Goal: Task Accomplishment & Management: Use online tool/utility

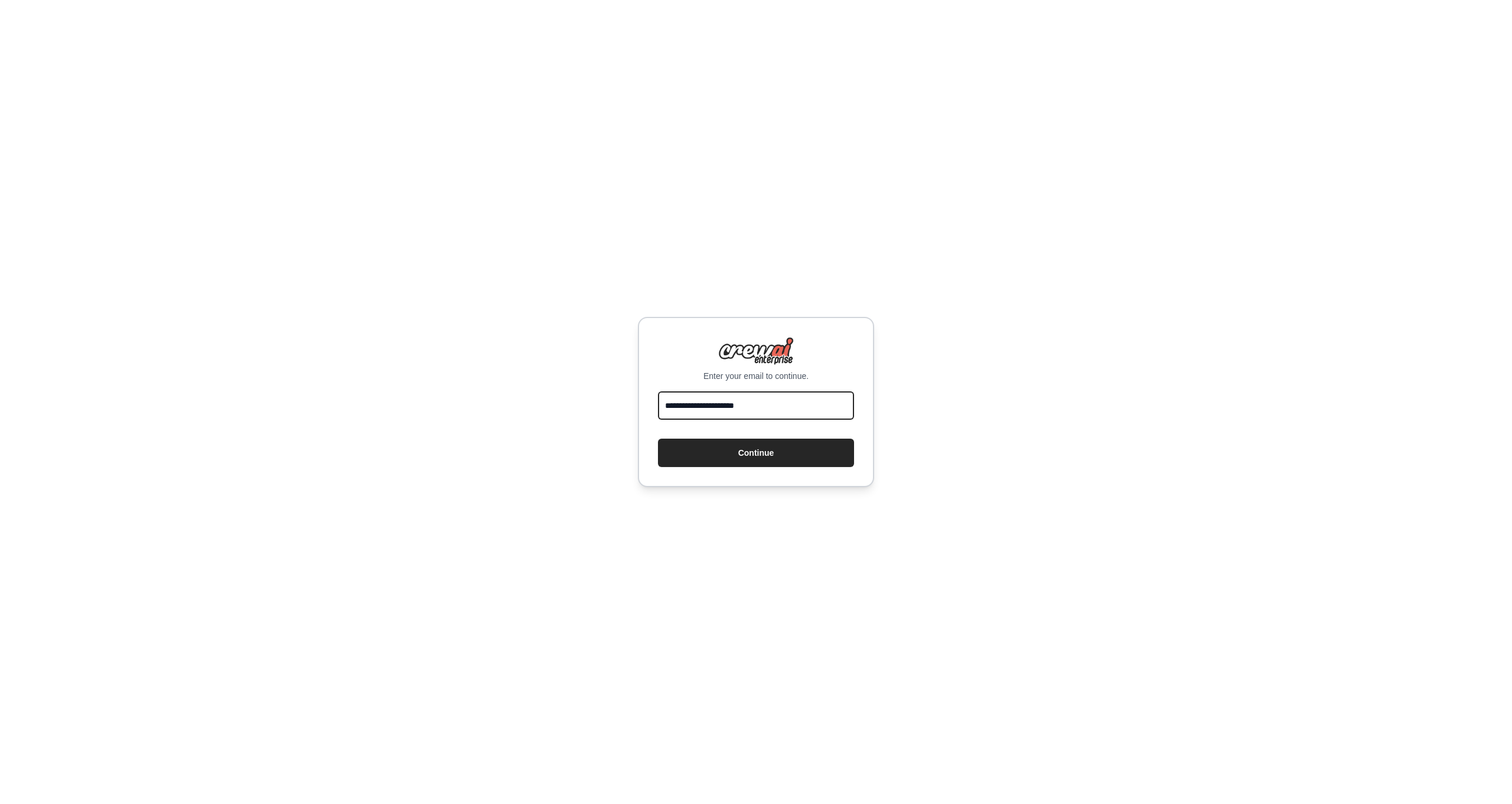
type input "**********"
click at [756, 453] on button "Continue" at bounding box center [756, 453] width 196 height 29
click at [752, 450] on button "Continue" at bounding box center [756, 453] width 196 height 29
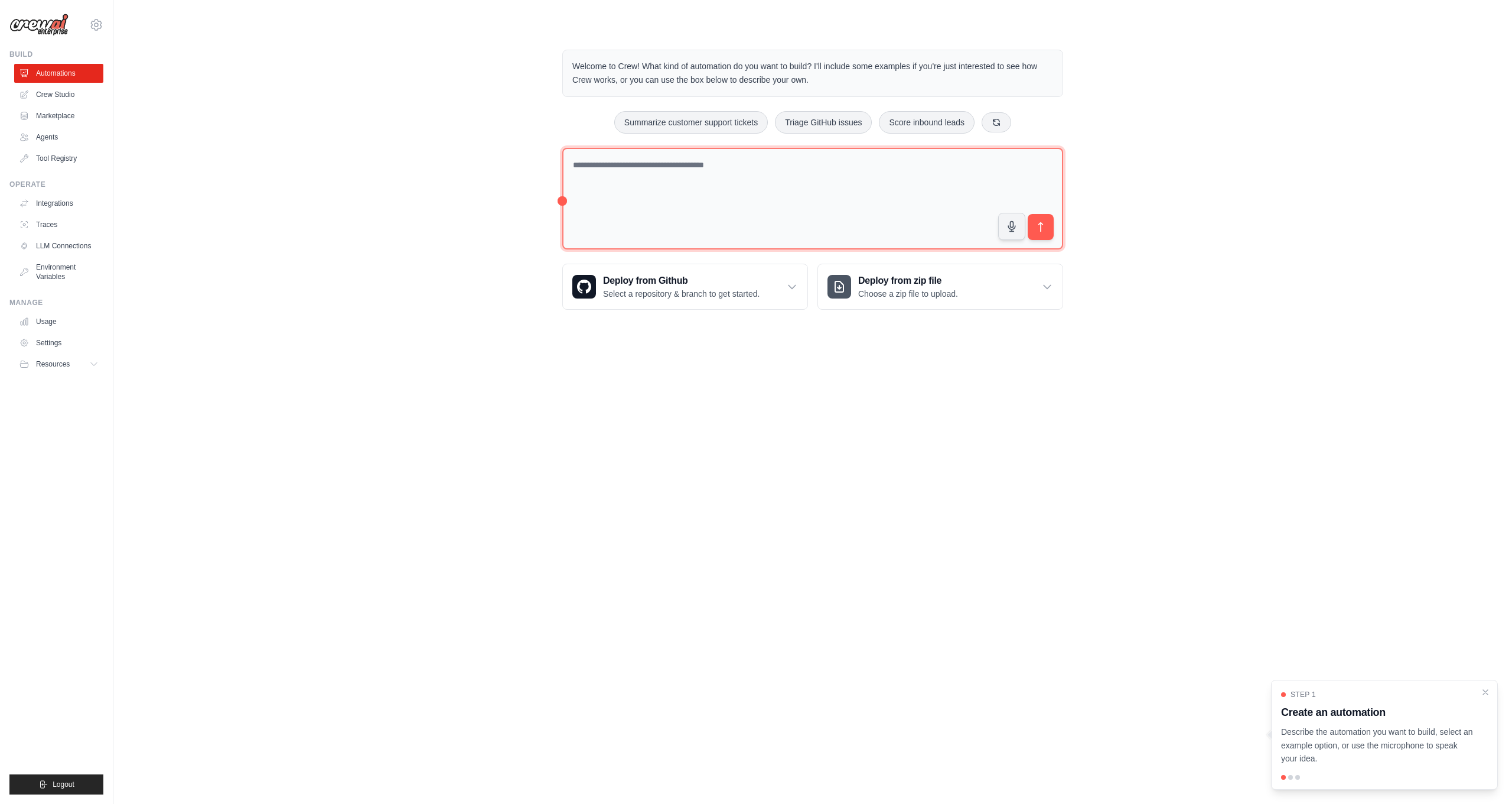
click at [699, 187] on textarea at bounding box center [813, 199] width 501 height 102
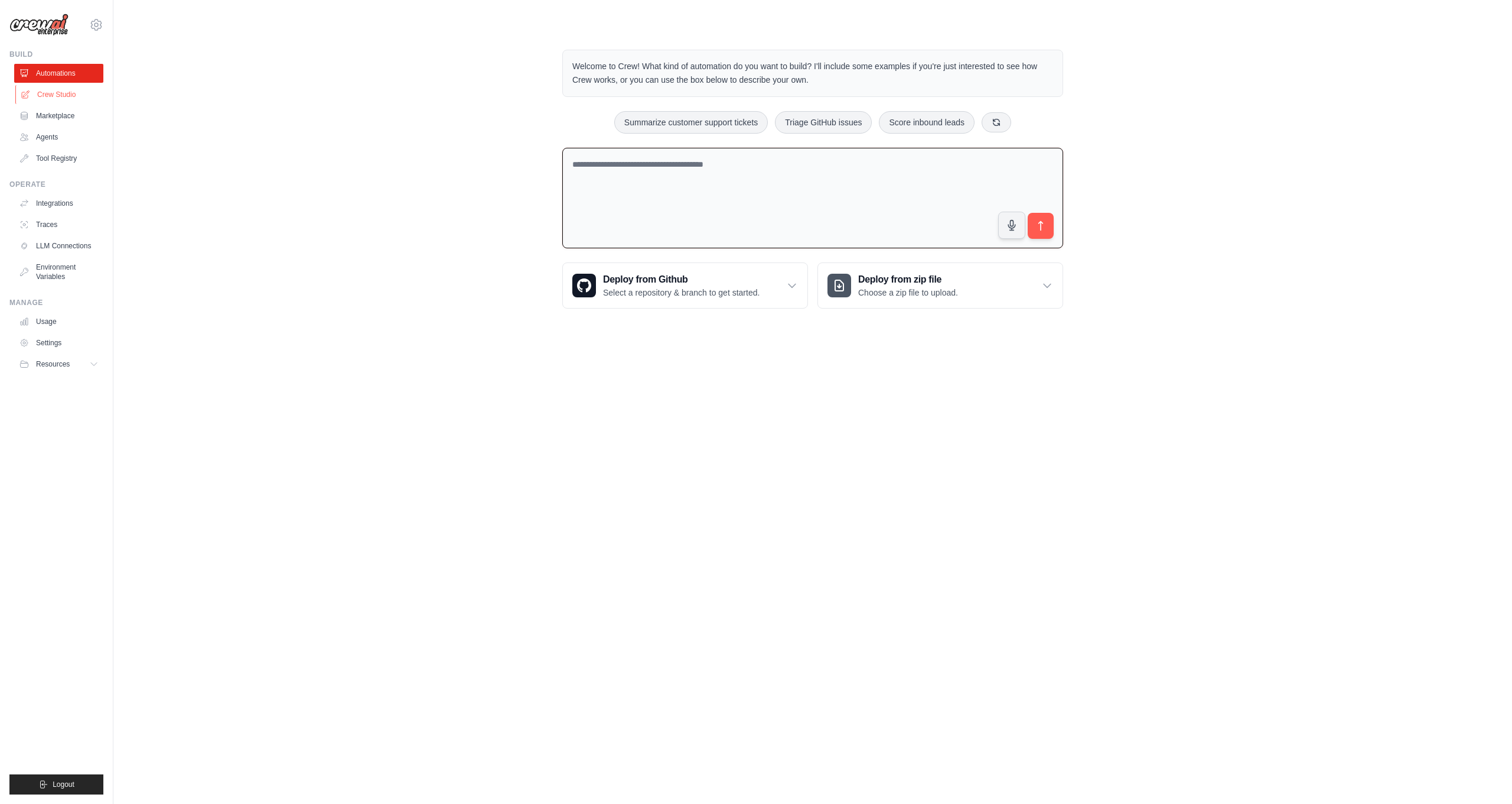
click at [71, 87] on link "Crew Studio" at bounding box center [60, 94] width 89 height 19
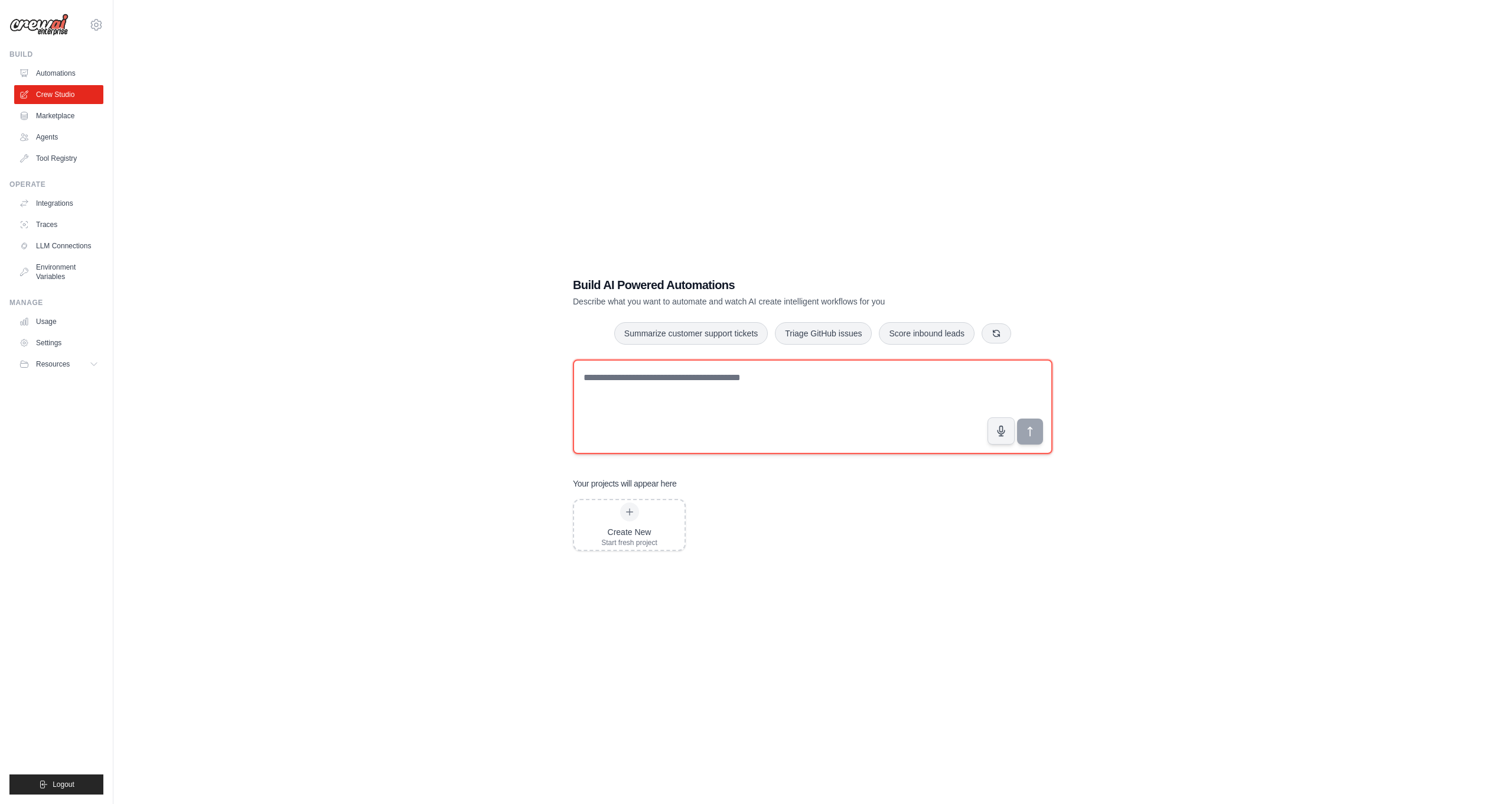
click at [745, 400] on textarea at bounding box center [813, 407] width 480 height 95
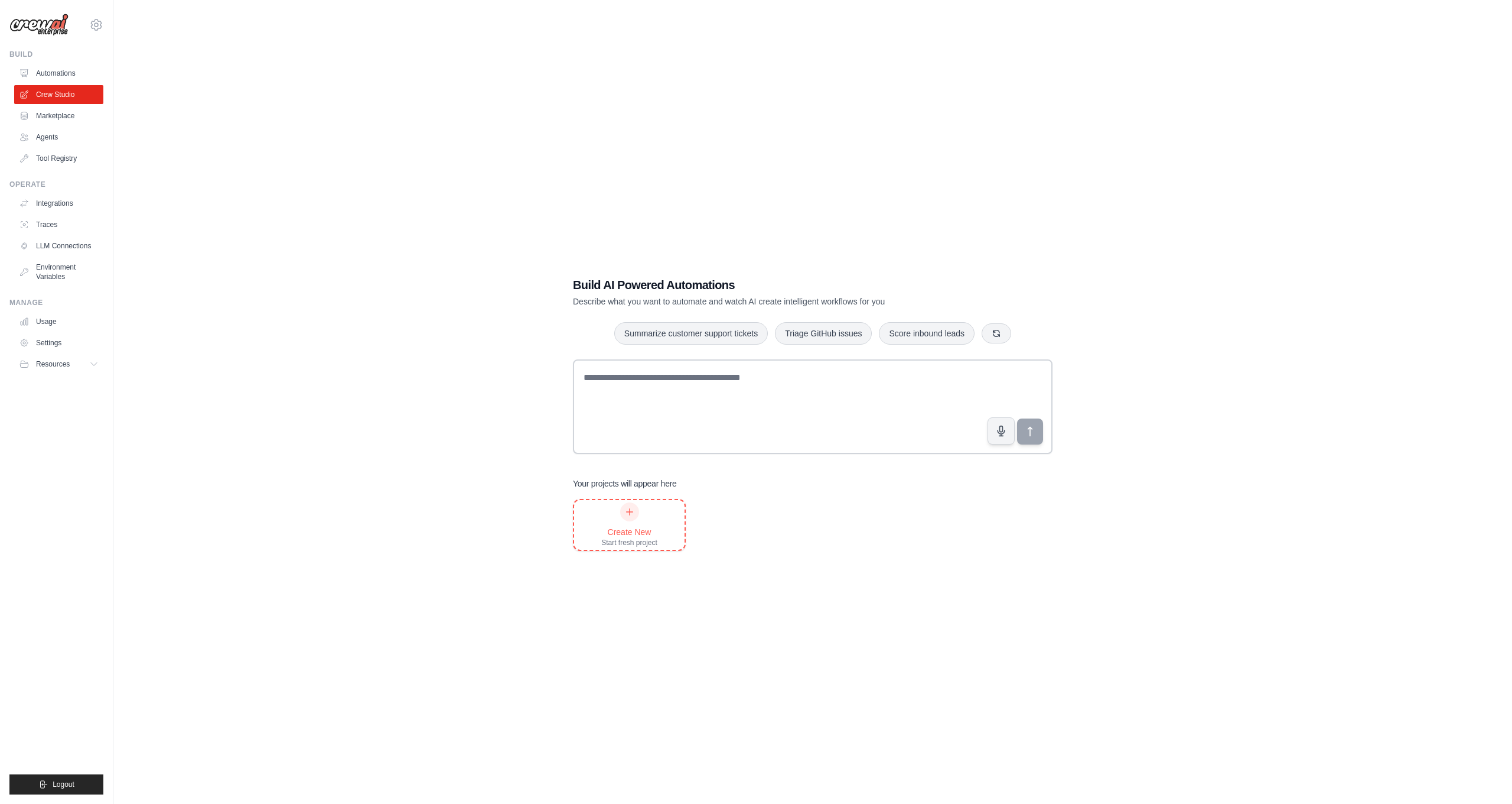
click at [637, 529] on div "Create New" at bounding box center [629, 532] width 56 height 12
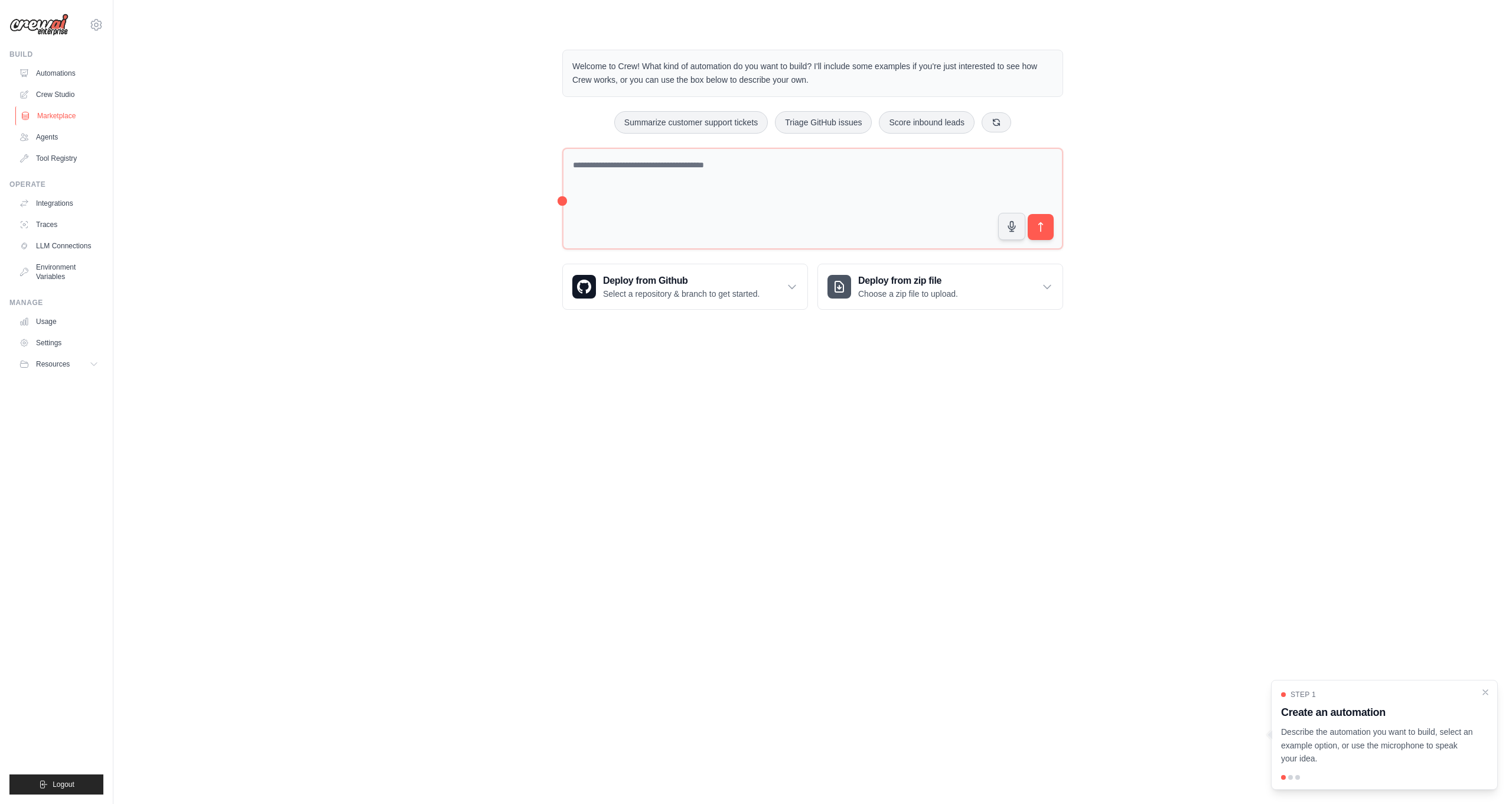
click at [41, 111] on link "Marketplace" at bounding box center [60, 115] width 89 height 19
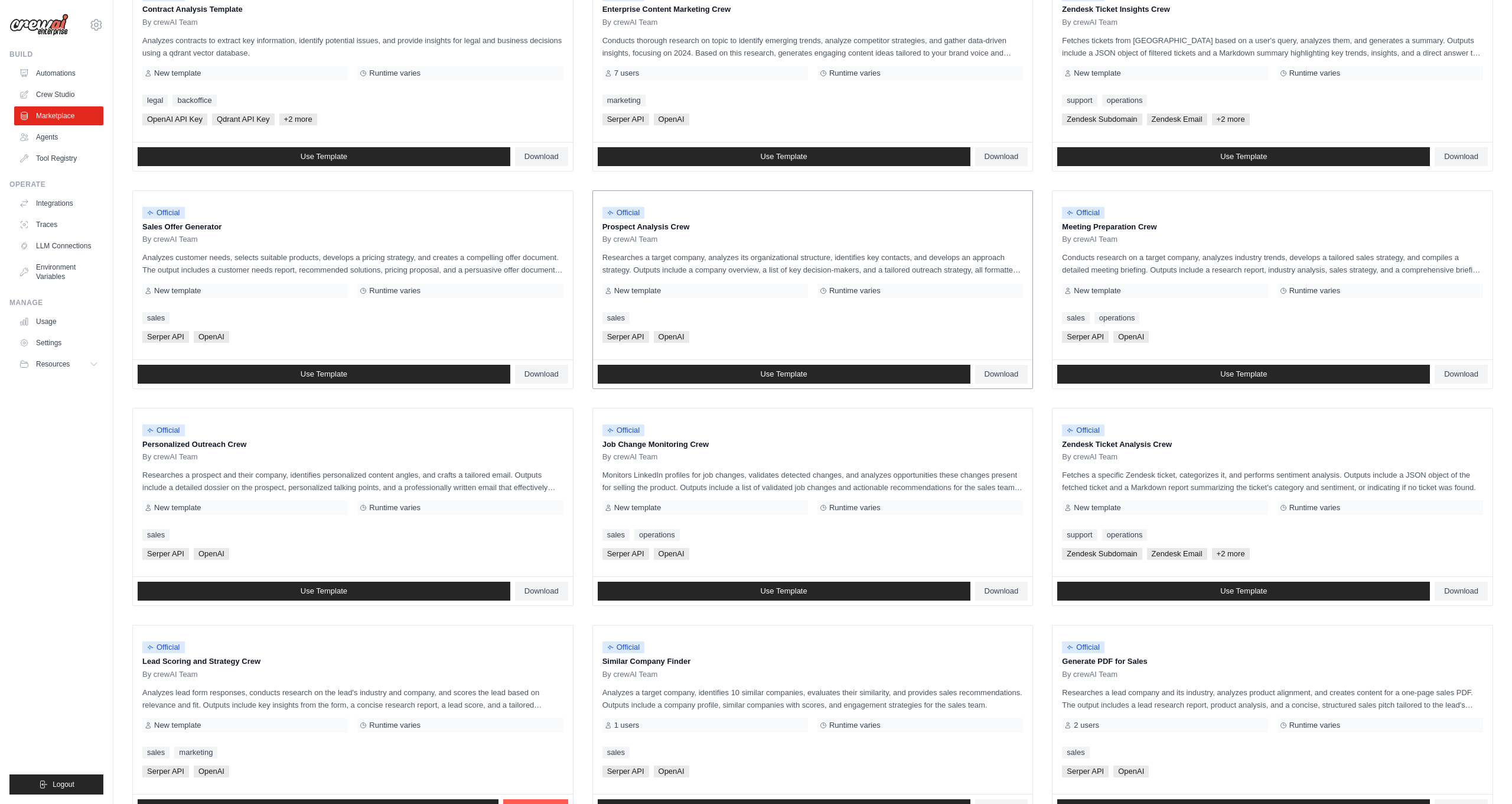
scroll to position [187, 0]
